Goal: Task Accomplishment & Management: Complete application form

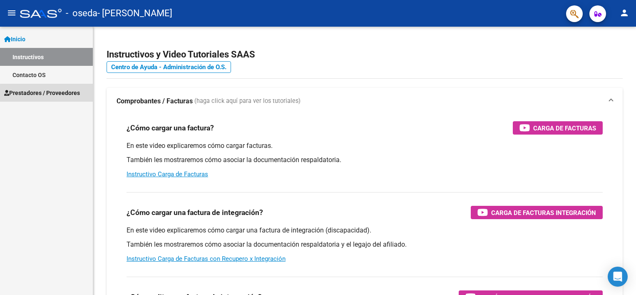
click at [47, 93] on span "Prestadores / Proveedores" at bounding box center [42, 92] width 76 height 9
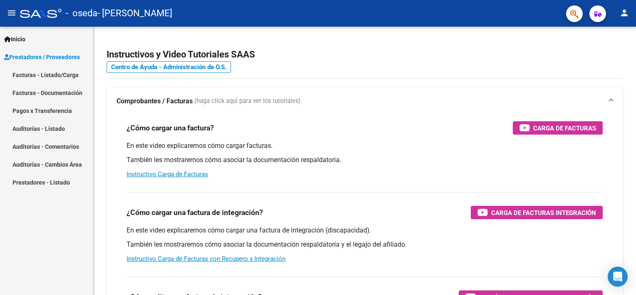
click at [72, 75] on link "Facturas - Listado/Carga" at bounding box center [46, 75] width 93 height 18
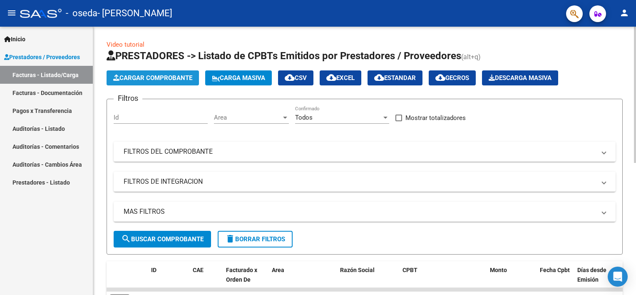
click at [168, 75] on span "Cargar Comprobante" at bounding box center [152, 77] width 79 height 7
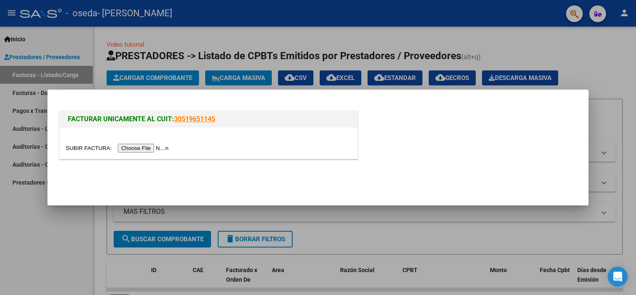
click at [132, 144] on input "file" at bounding box center [118, 148] width 105 height 9
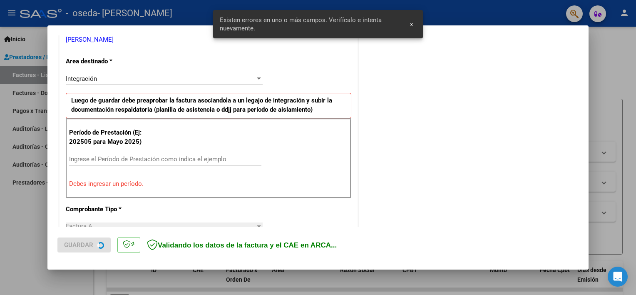
scroll to position [178, 0]
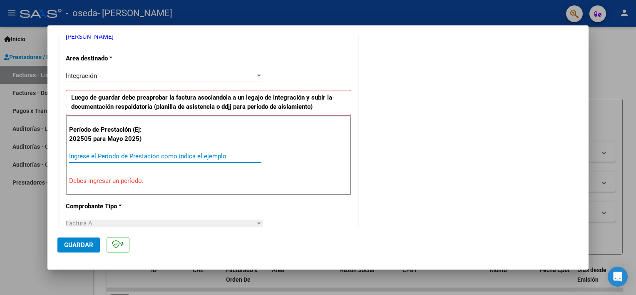
click at [106, 157] on input "Ingrese el Período de Prestación como indica el ejemplo" at bounding box center [165, 155] width 192 height 7
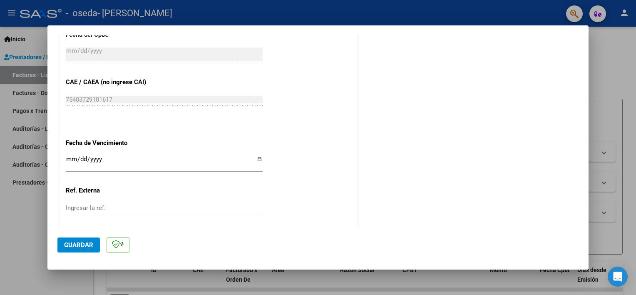
scroll to position [511, 0]
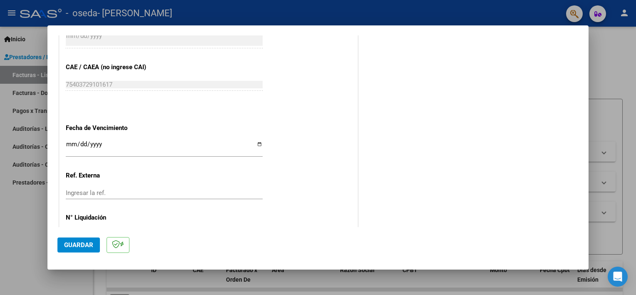
type input "202509"
click at [256, 143] on input "Ingresar la fecha" at bounding box center [164, 147] width 197 height 13
type input "[DATE]"
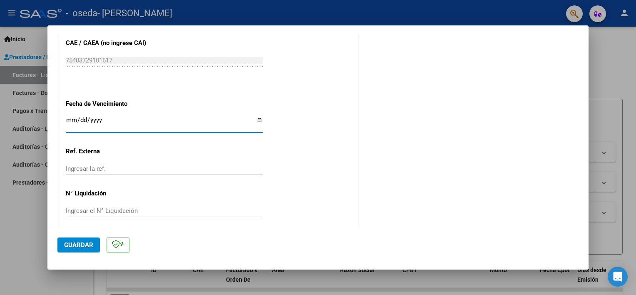
scroll to position [540, 0]
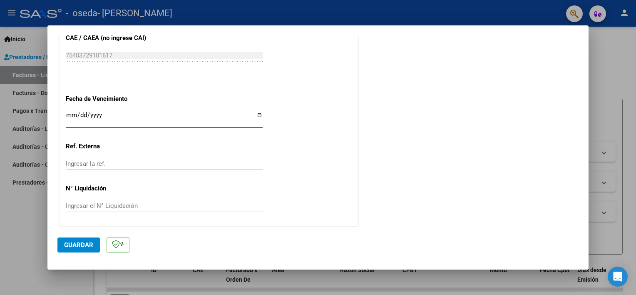
click at [83, 244] on span "Guardar" at bounding box center [78, 244] width 29 height 7
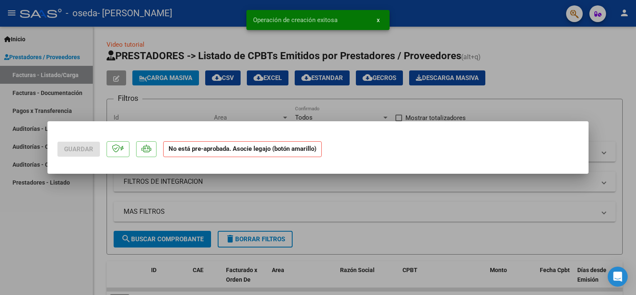
scroll to position [0, 0]
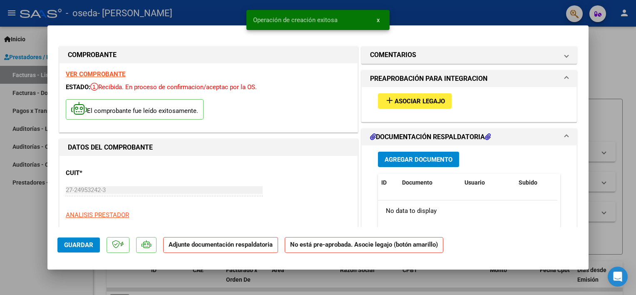
click at [415, 95] on button "add Asociar Legajo" at bounding box center [415, 100] width 74 height 15
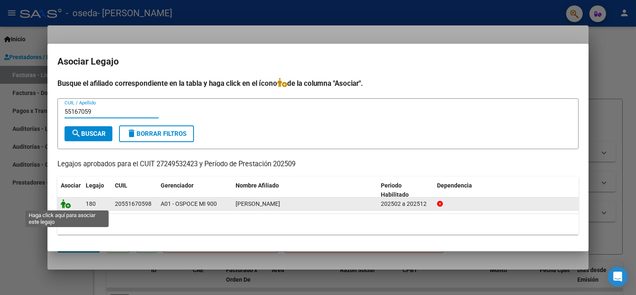
type input "55167059"
click at [64, 204] on icon at bounding box center [66, 203] width 10 height 9
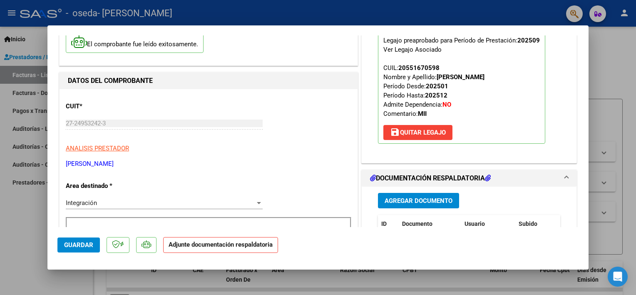
scroll to position [83, 0]
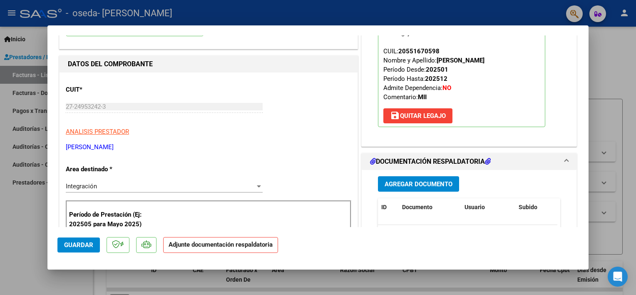
click at [224, 250] on p "Adjunte documentación respaldatoria" at bounding box center [220, 245] width 115 height 16
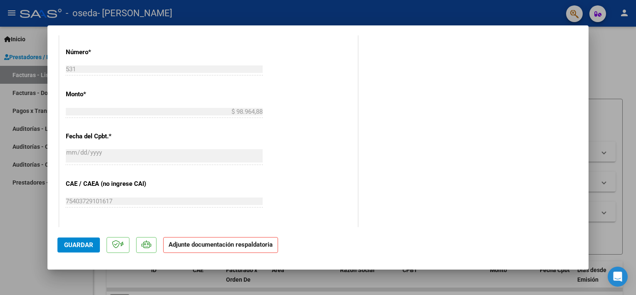
scroll to position [386, 0]
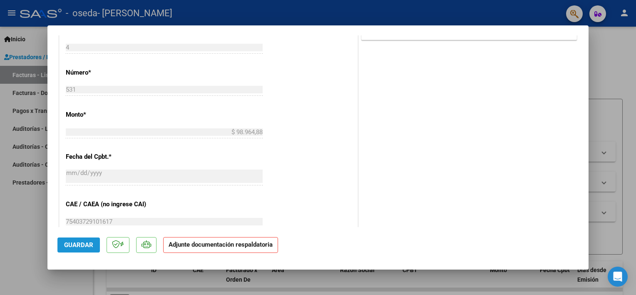
click at [87, 248] on span "Guardar" at bounding box center [78, 244] width 29 height 7
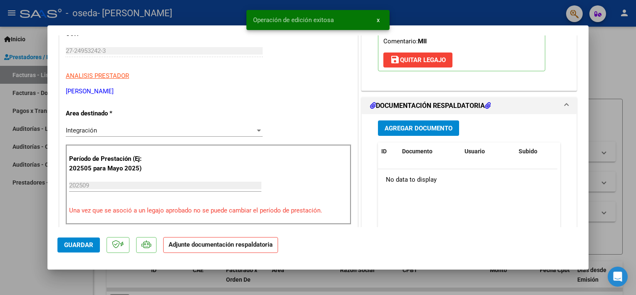
scroll to position [137, 0]
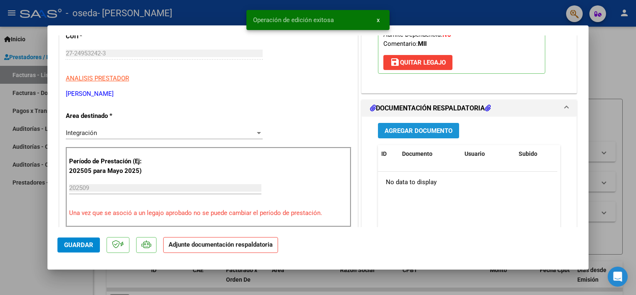
click at [408, 129] on span "Agregar Documento" at bounding box center [419, 130] width 68 height 7
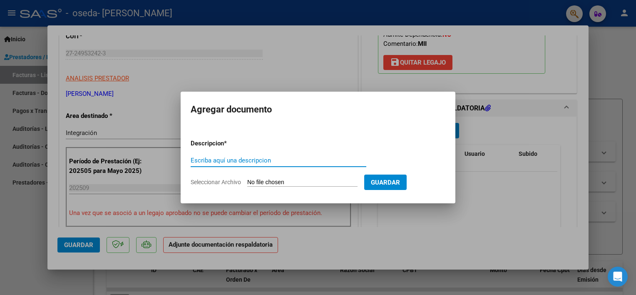
click at [281, 181] on input "Seleccionar Archivo" at bounding box center [302, 183] width 110 height 8
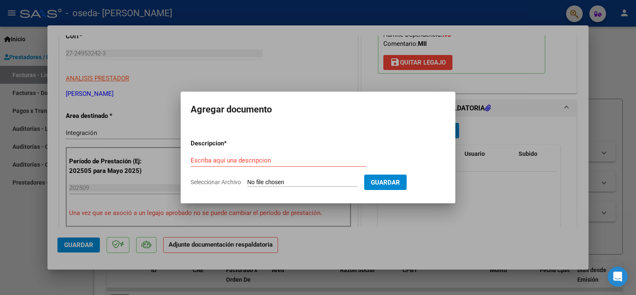
type input "C:\fakepath\asistencia.pdf"
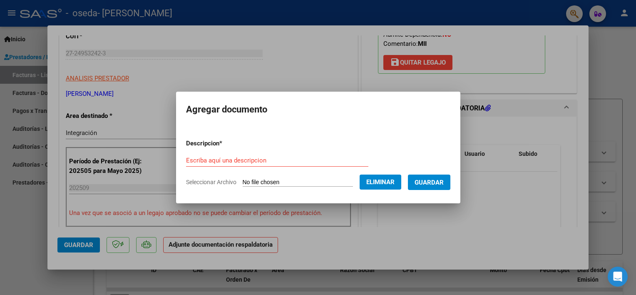
click at [204, 153] on form "Descripcion * Escriba aquí una descripcion Seleccionar Archivo Eliminar Guardar" at bounding box center [318, 162] width 264 height 61
click at [193, 152] on form "Descripcion * Escriba aquí una descripcion Seleccionar Archivo Eliminar Guardar" at bounding box center [318, 162] width 264 height 61
click at [206, 156] on div "Escriba aquí una descripcion" at bounding box center [277, 160] width 182 height 12
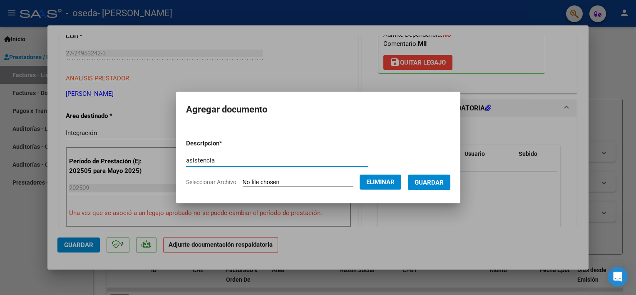
type input "asistencia"
click at [437, 181] on span "Guardar" at bounding box center [429, 182] width 29 height 7
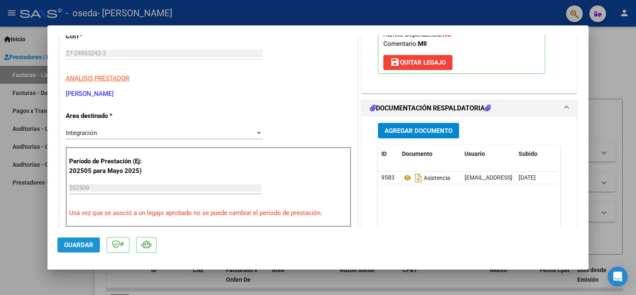
click at [71, 248] on span "Guardar" at bounding box center [78, 244] width 29 height 7
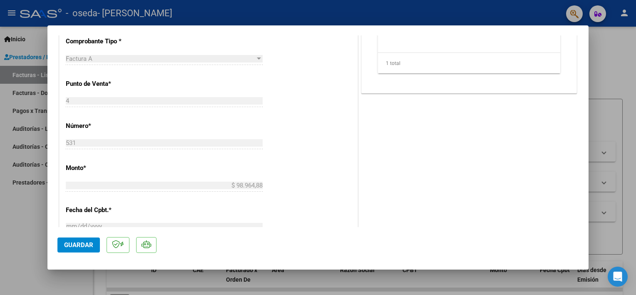
scroll to position [166, 0]
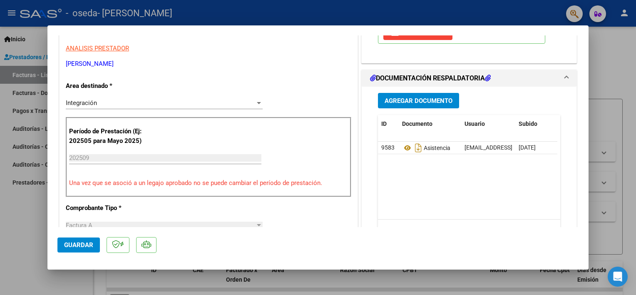
click at [607, 65] on div at bounding box center [318, 147] width 636 height 295
